Goal: Transaction & Acquisition: Purchase product/service

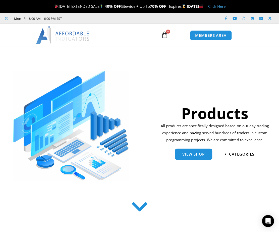
scroll to position [100, 0]
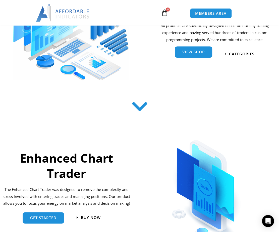
click at [194, 55] on link "View Shop" at bounding box center [193, 51] width 37 height 11
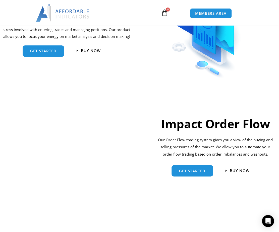
scroll to position [368, 0]
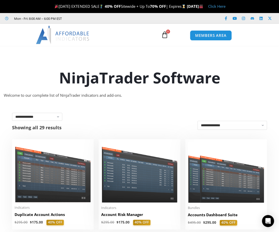
click at [76, 32] on img at bounding box center [63, 35] width 54 height 18
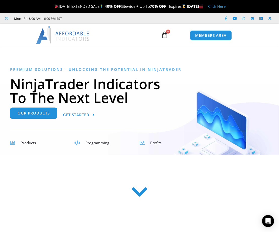
click at [40, 115] on span "Our Products" at bounding box center [34, 113] width 32 height 4
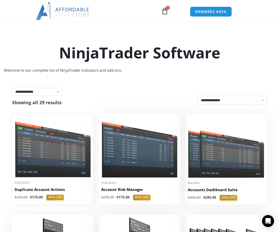
scroll to position [33, 0]
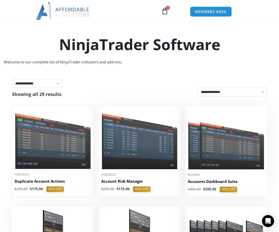
click at [63, 143] on img at bounding box center [53, 139] width 77 height 61
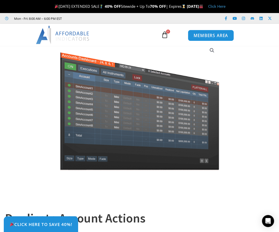
click at [213, 37] on span "MEMBERS AREA" at bounding box center [211, 36] width 34 height 4
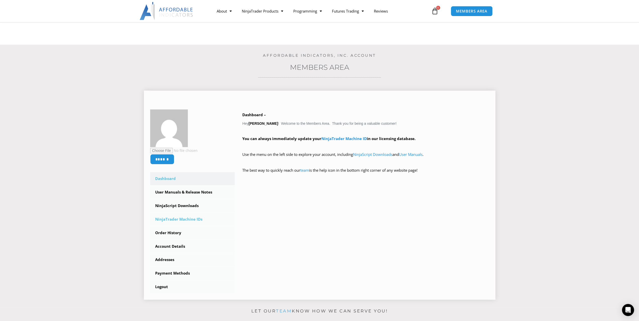
click at [188, 220] on link "NinjaTrader Machine IDs" at bounding box center [192, 219] width 85 height 13
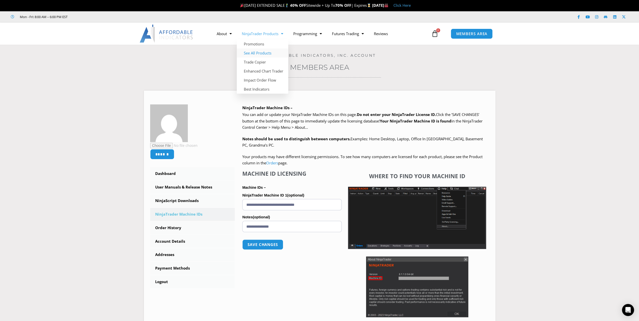
click at [263, 55] on link "See All Products" at bounding box center [262, 52] width 51 height 9
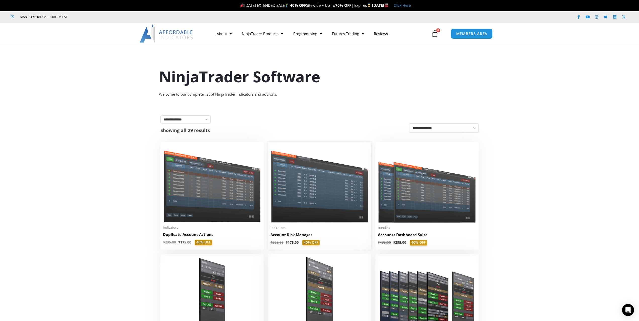
click at [328, 202] on img at bounding box center [319, 183] width 98 height 78
click at [418, 200] on img at bounding box center [427, 183] width 98 height 78
